Goal: Information Seeking & Learning: Check status

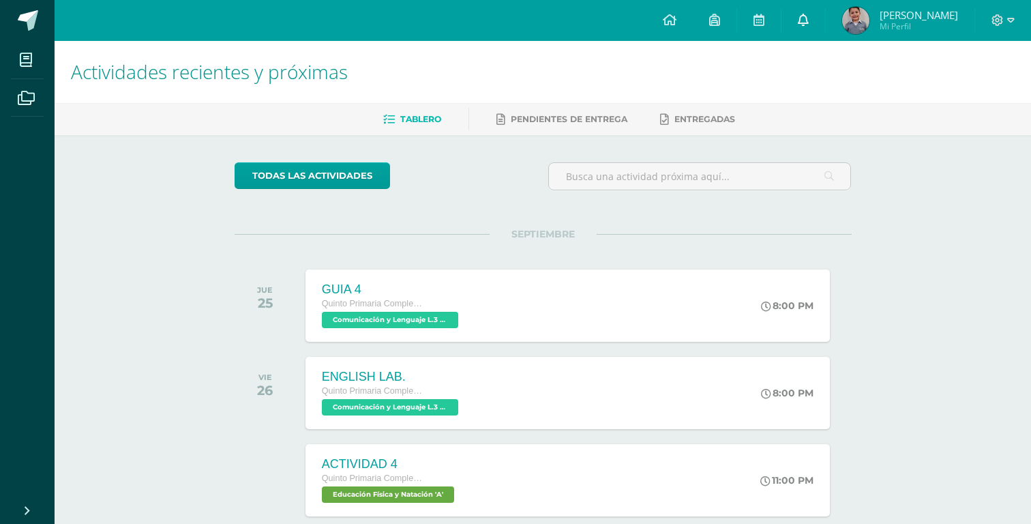
click at [801, 21] on icon at bounding box center [803, 20] width 11 height 12
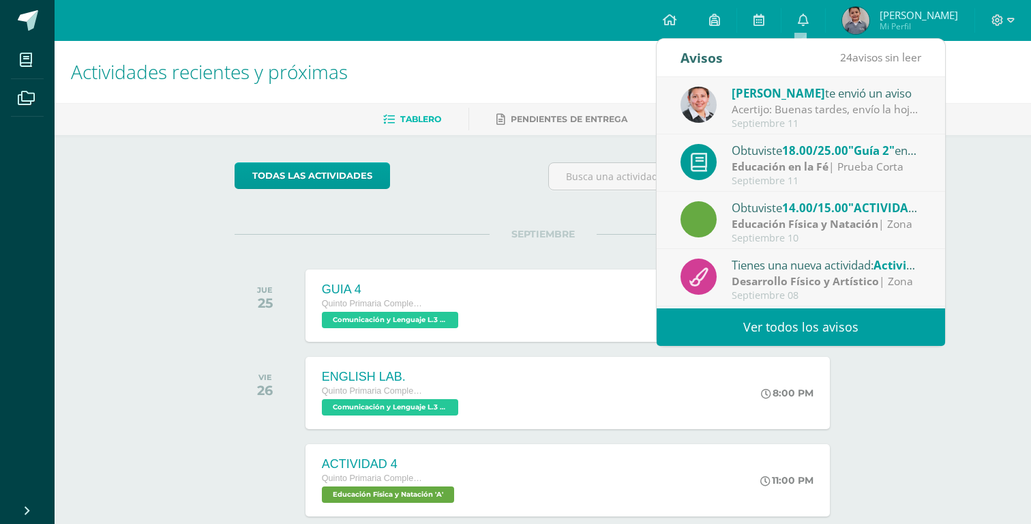
click at [808, 111] on div "Acertijo: Buenas tardes, envío la hoja con el ejercicio de pensamiento lógico q…" at bounding box center [826, 110] width 190 height 16
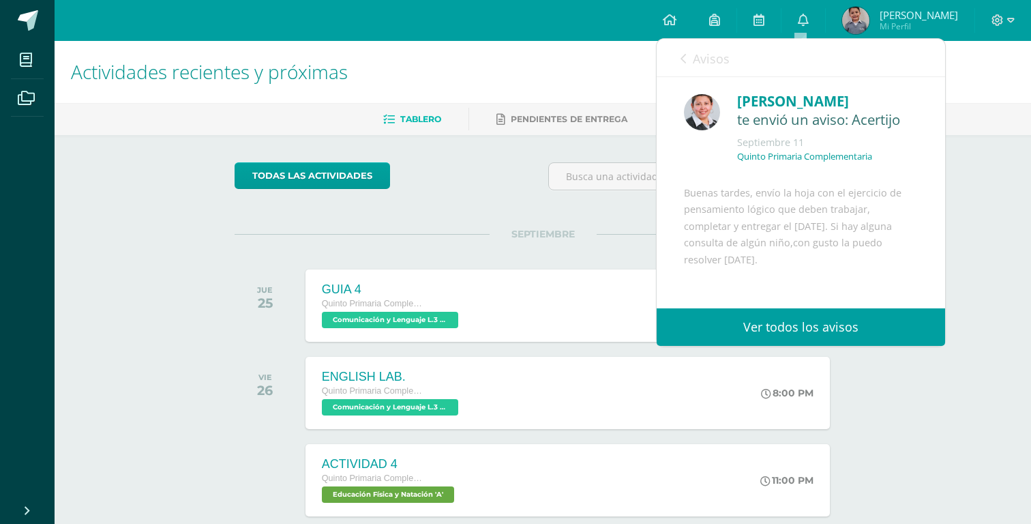
click at [807, 335] on link "Ver todos los avisos" at bounding box center [800, 326] width 288 height 37
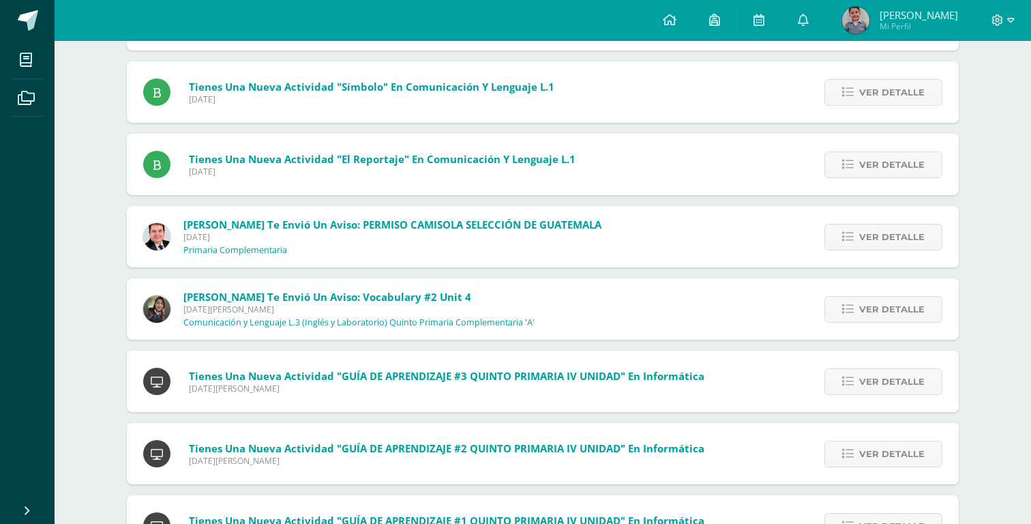
scroll to position [1022, 0]
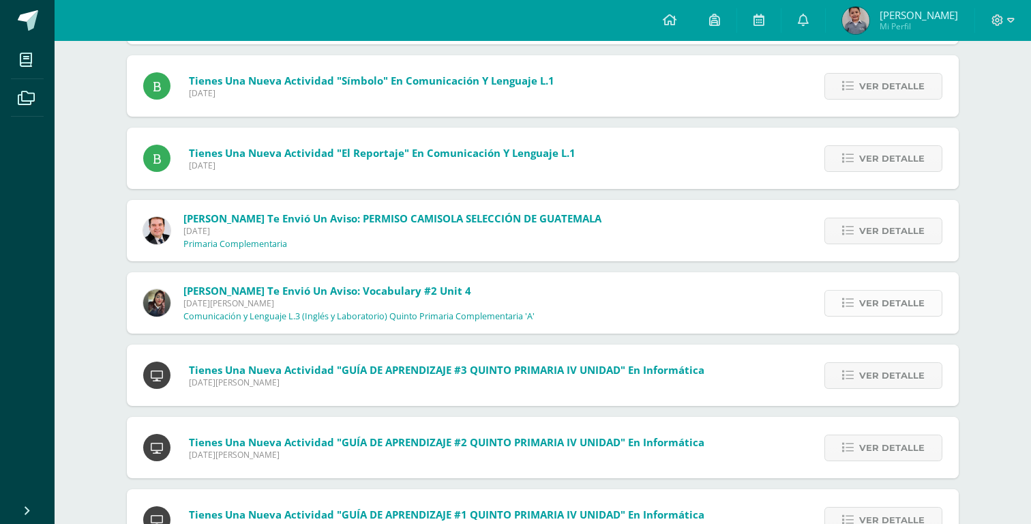
click at [897, 307] on span "Ver detalle" at bounding box center [891, 302] width 65 height 25
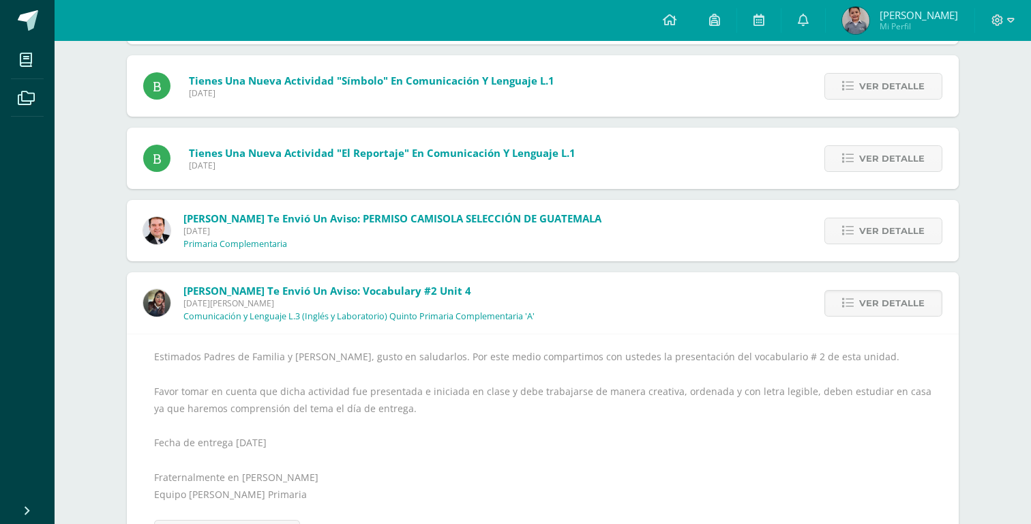
scroll to position [0, 0]
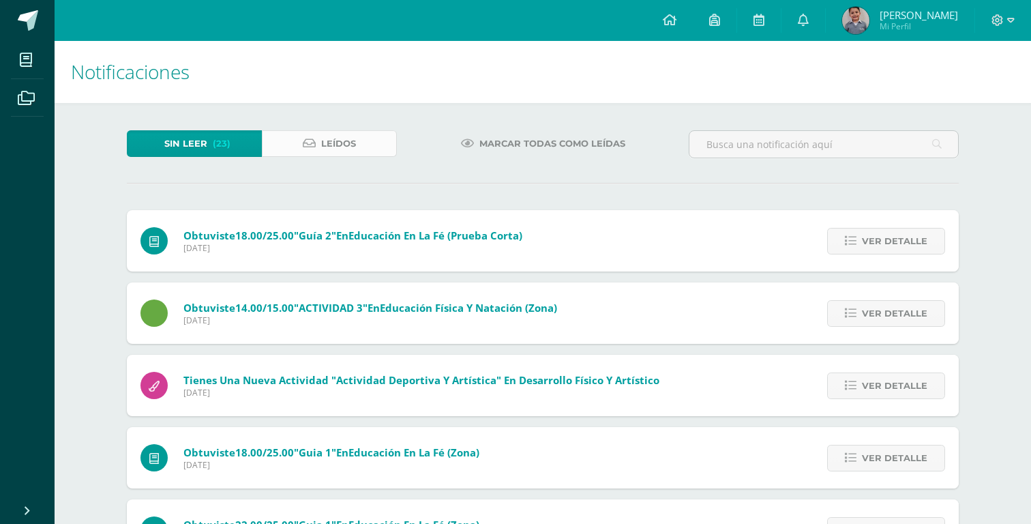
click at [297, 142] on link "Leídos" at bounding box center [329, 143] width 135 height 27
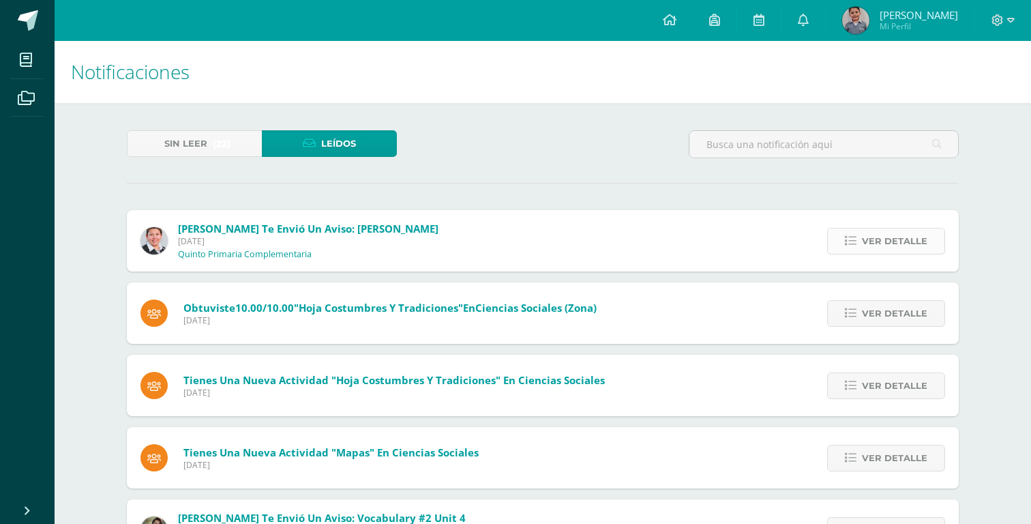
click at [867, 242] on span "Ver detalle" at bounding box center [894, 240] width 65 height 25
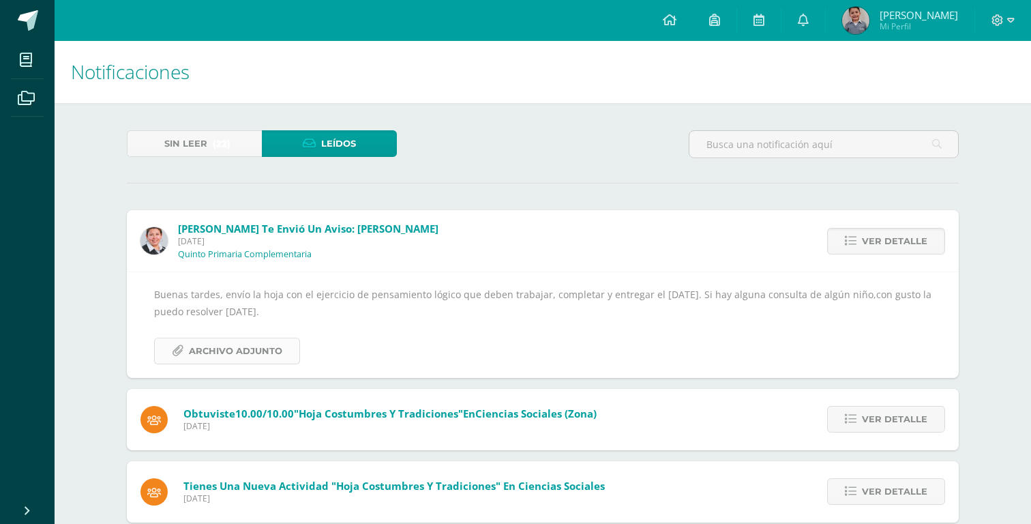
click at [271, 348] on span "Archivo Adjunto" at bounding box center [235, 350] width 93 height 25
